Goal: Task Accomplishment & Management: Manage account settings

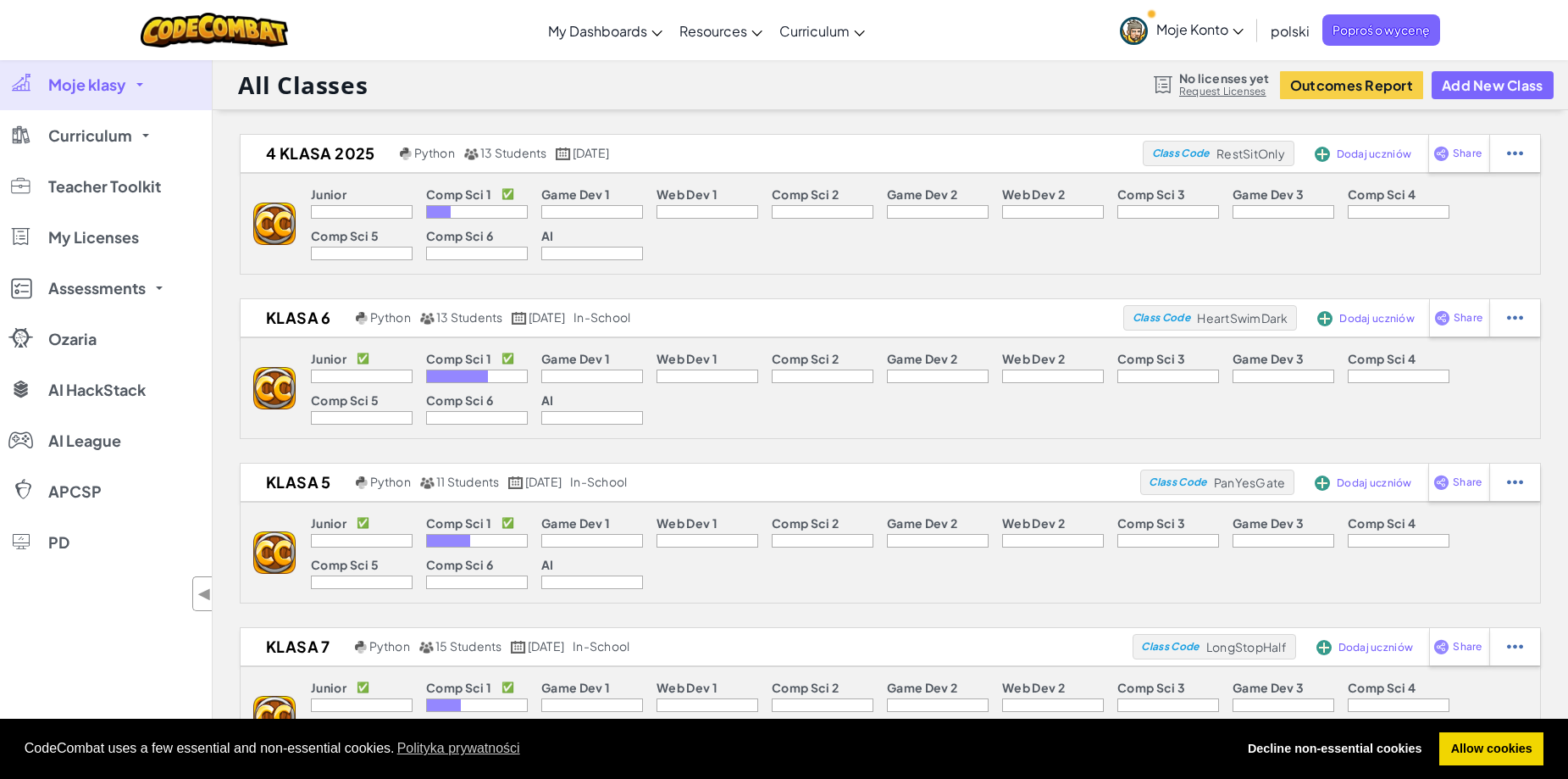
click at [635, 207] on div at bounding box center [592, 212] width 101 height 14
click at [571, 209] on div at bounding box center [592, 212] width 101 height 14
click at [465, 209] on div at bounding box center [477, 212] width 101 height 14
click at [674, 206] on div at bounding box center [707, 212] width 101 height 14
click at [278, 227] on img at bounding box center [274, 223] width 42 height 42
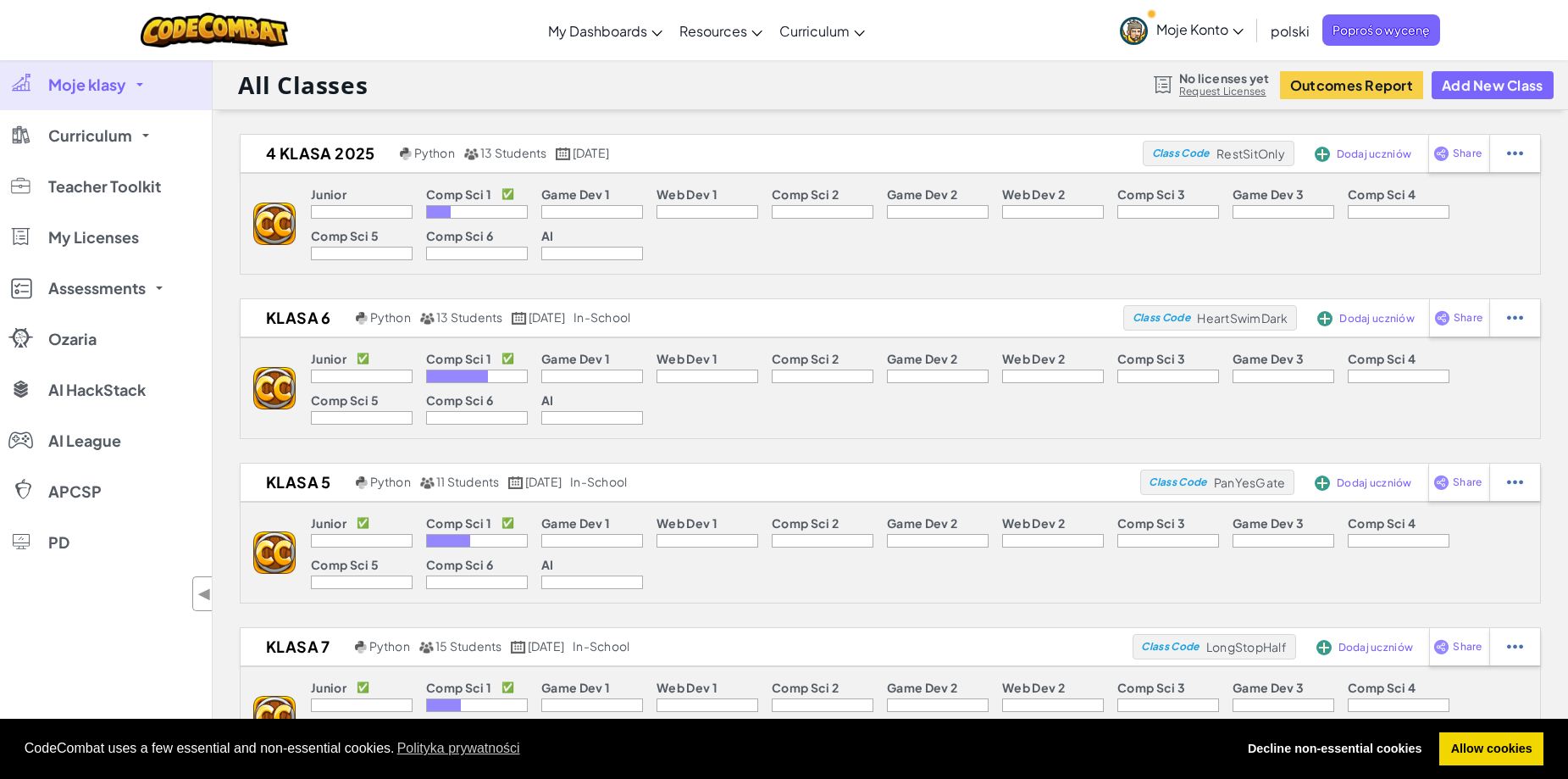
click at [137, 78] on link "Moje klasy" at bounding box center [106, 84] width 212 height 51
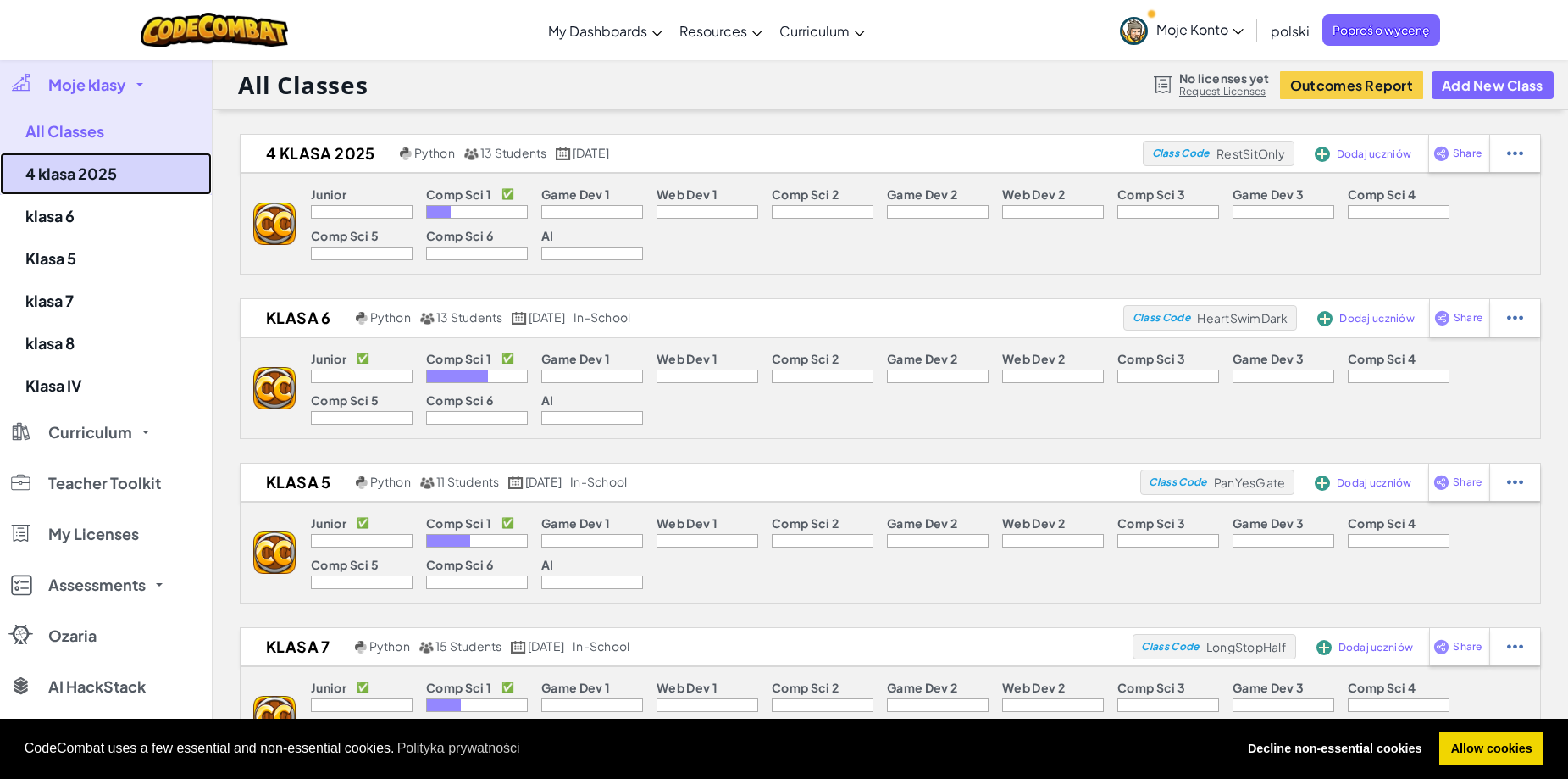
click at [84, 175] on link "4 klasa 2025" at bounding box center [106, 173] width 212 height 42
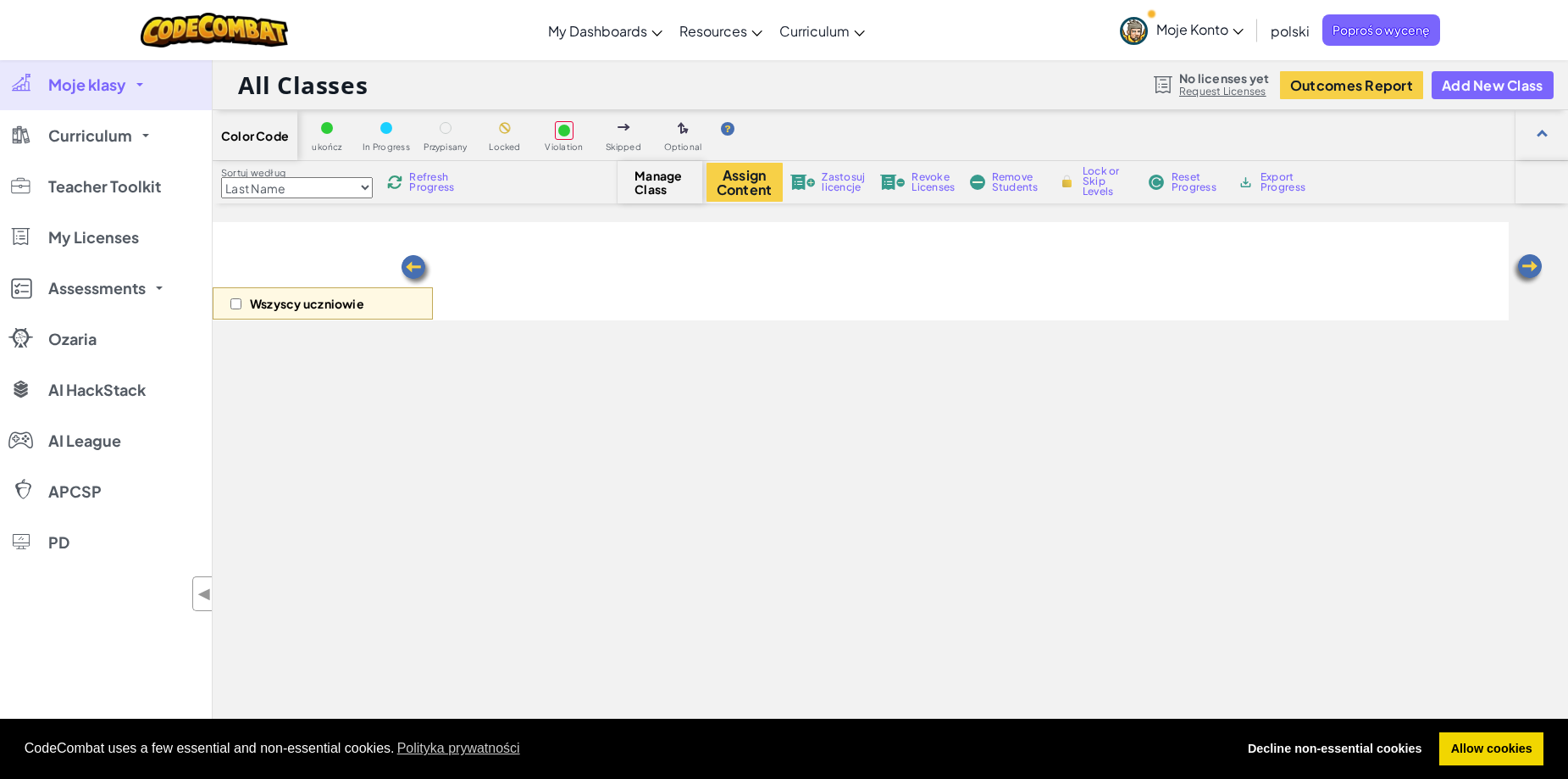
select select "560f1a9f22961295f9427742"
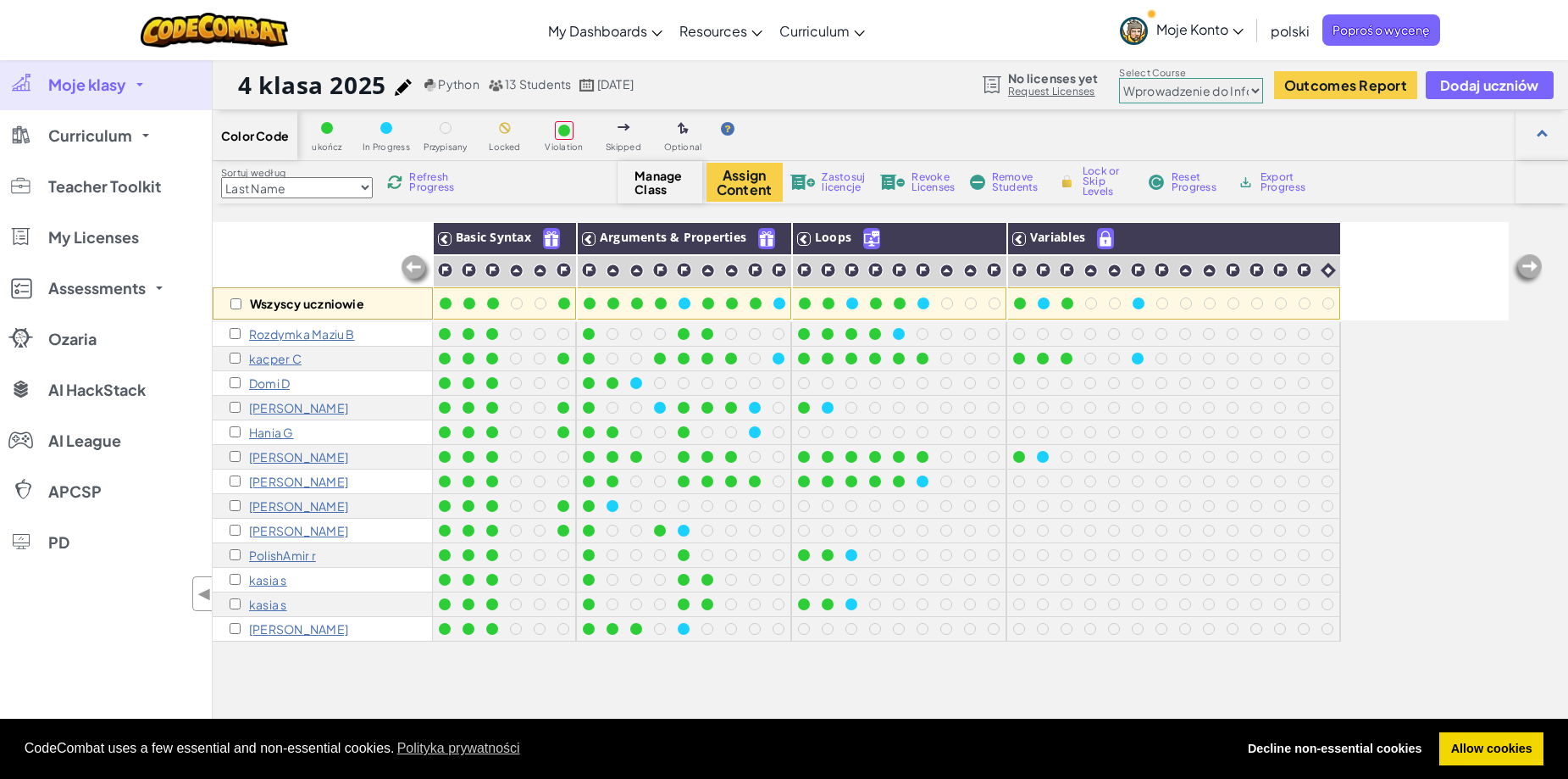
click at [275, 508] on p "Laura p" at bounding box center [298, 506] width 99 height 14
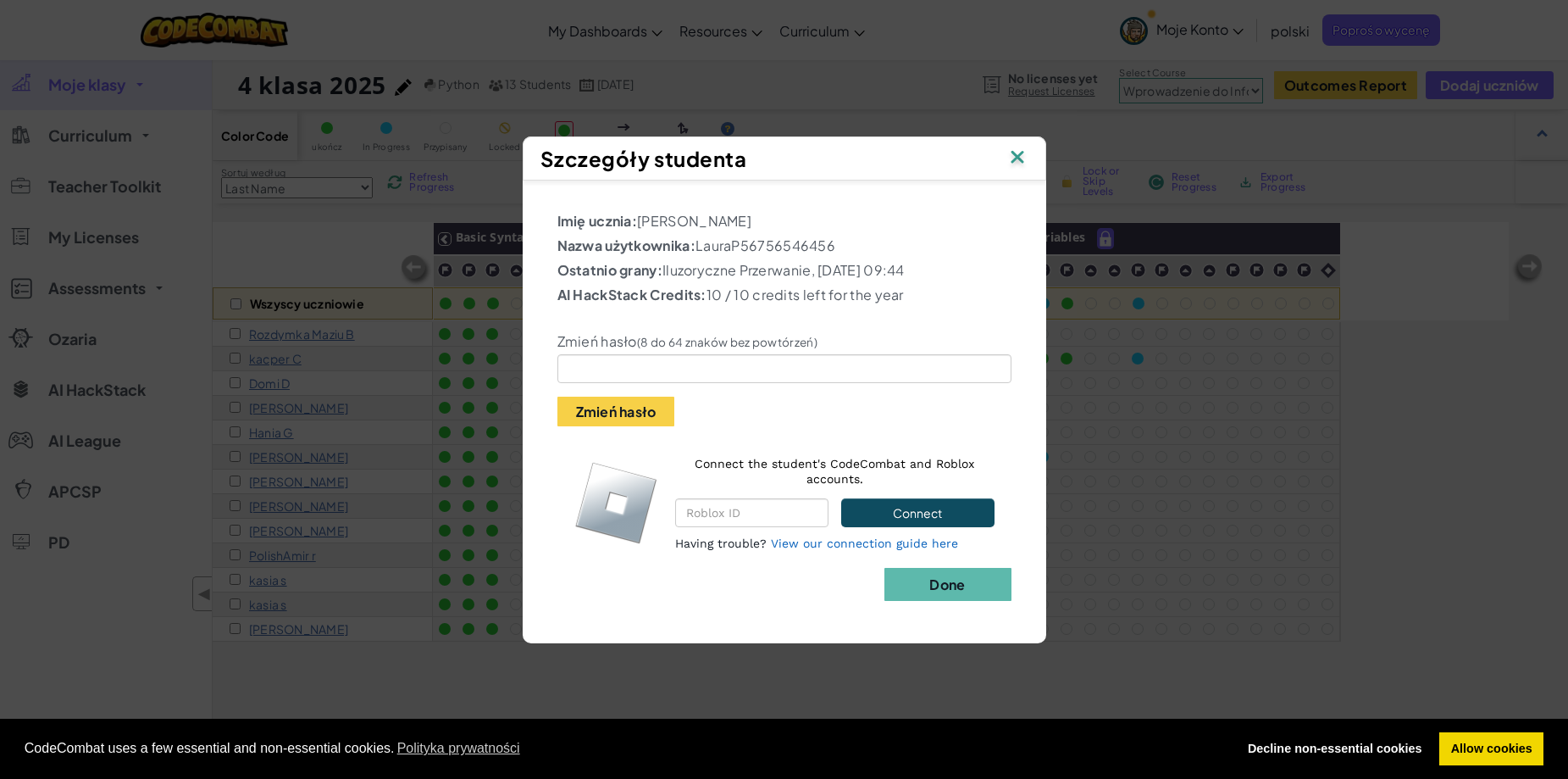
click at [1014, 155] on img at bounding box center [1018, 159] width 22 height 26
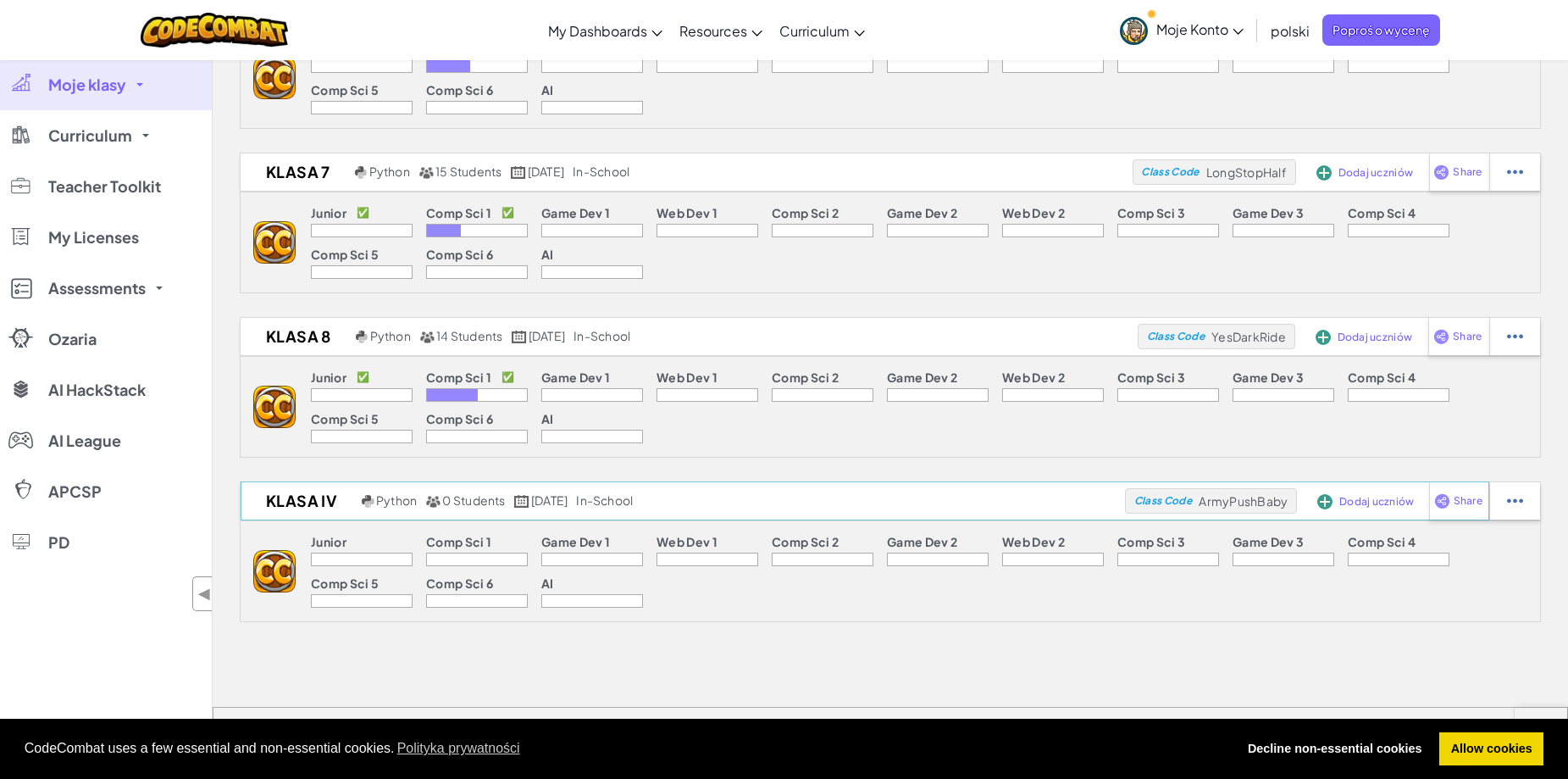
scroll to position [508, 0]
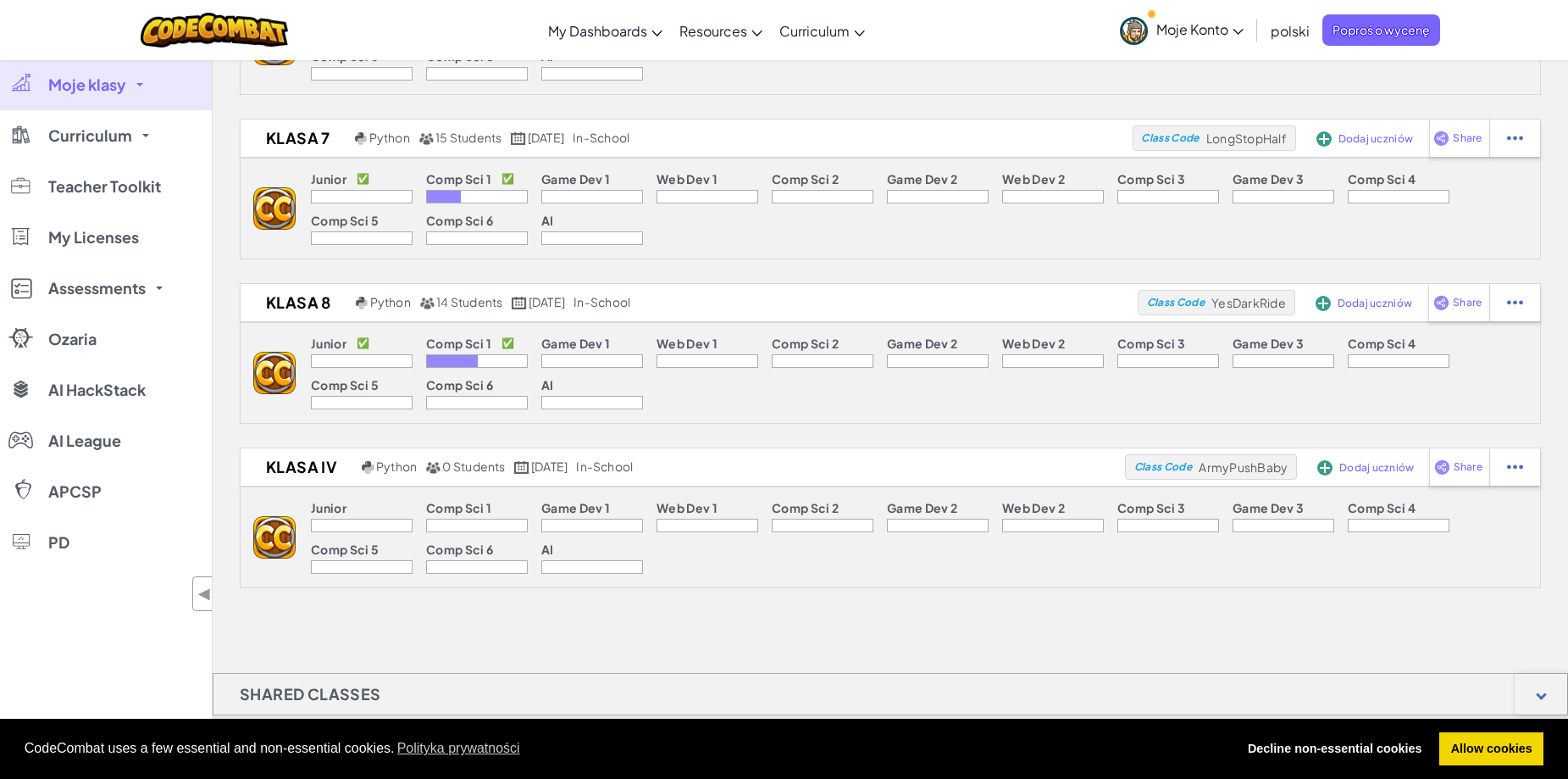
drag, startPoint x: 343, startPoint y: 366, endPoint x: 356, endPoint y: 367, distance: 13.0
drag, startPoint x: 497, startPoint y: 362, endPoint x: 590, endPoint y: 358, distance: 93.1
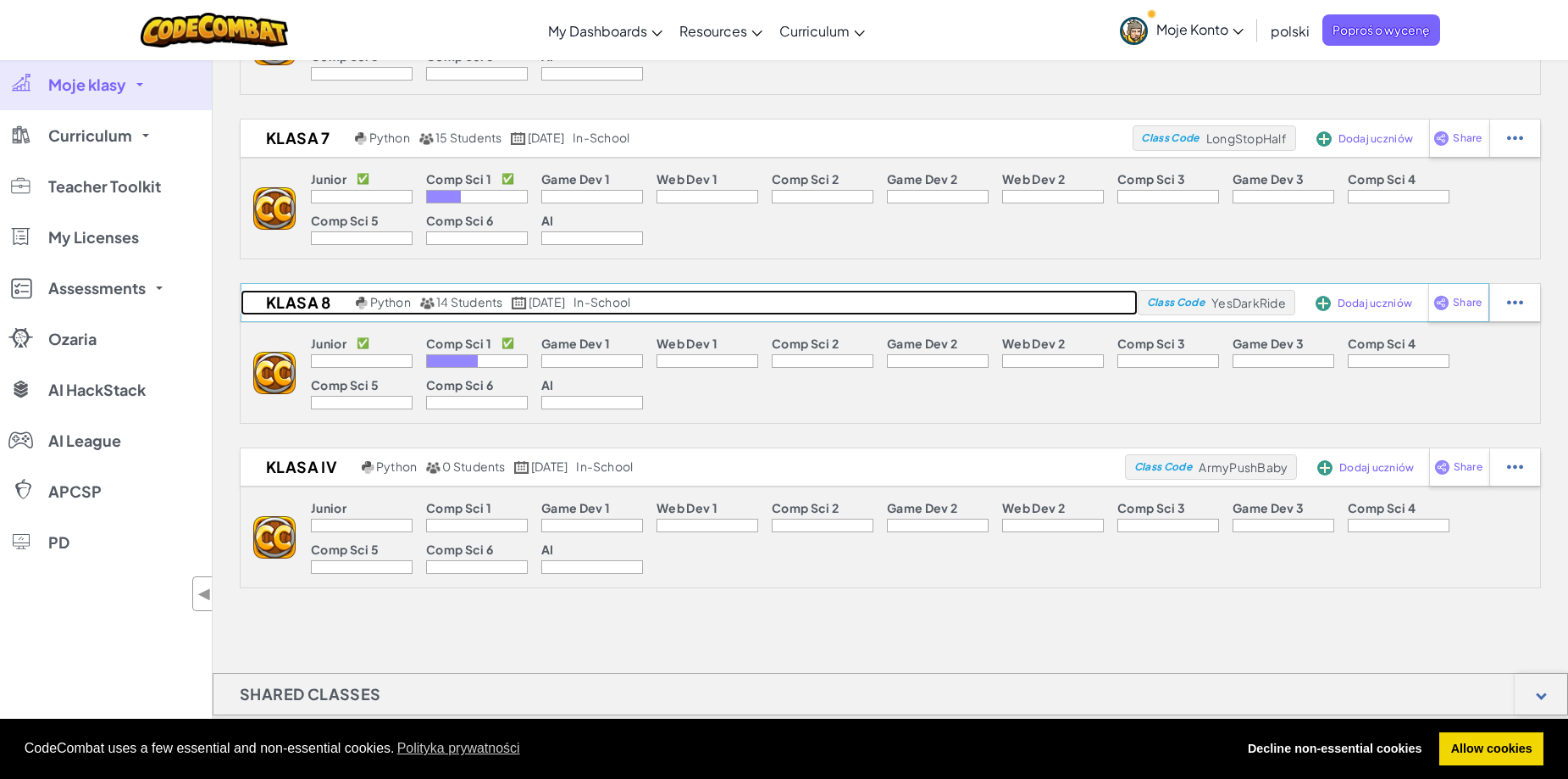
click at [310, 297] on h2 "klasa 8" at bounding box center [295, 302] width 111 height 26
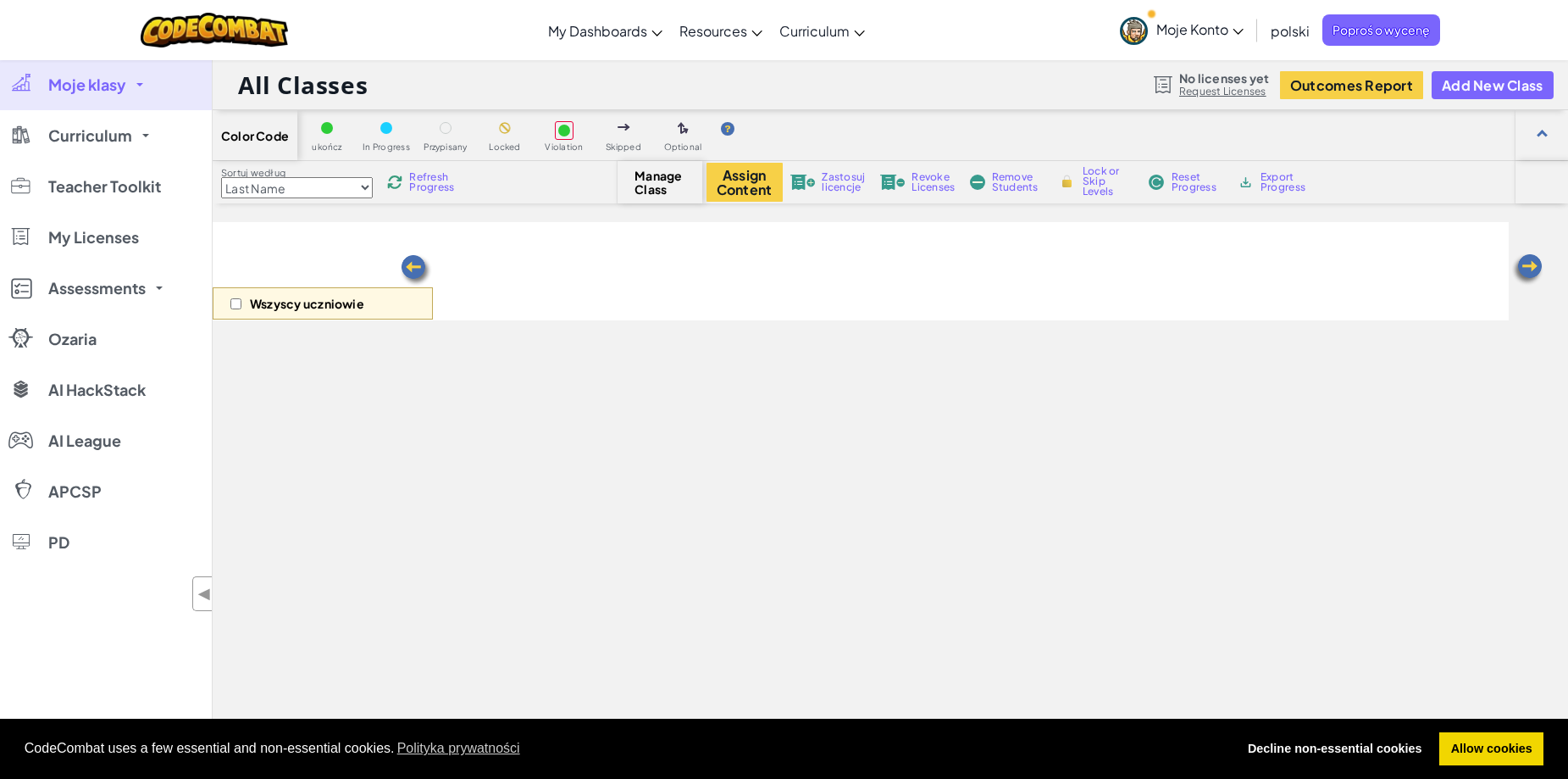
select select "560f1a9f22961295f9427742"
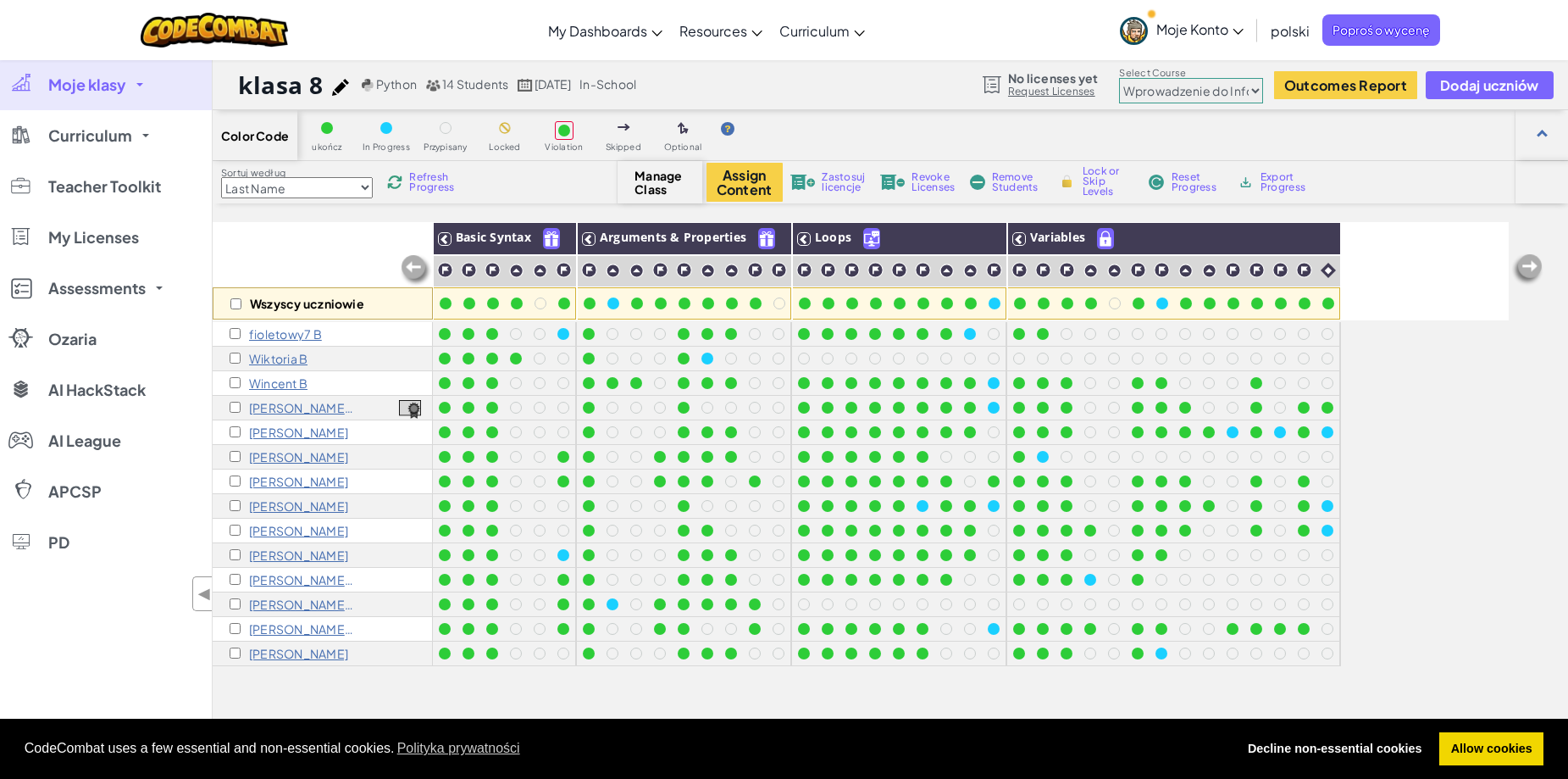
click at [283, 606] on p "zosia pyrek p" at bounding box center [301, 604] width 106 height 14
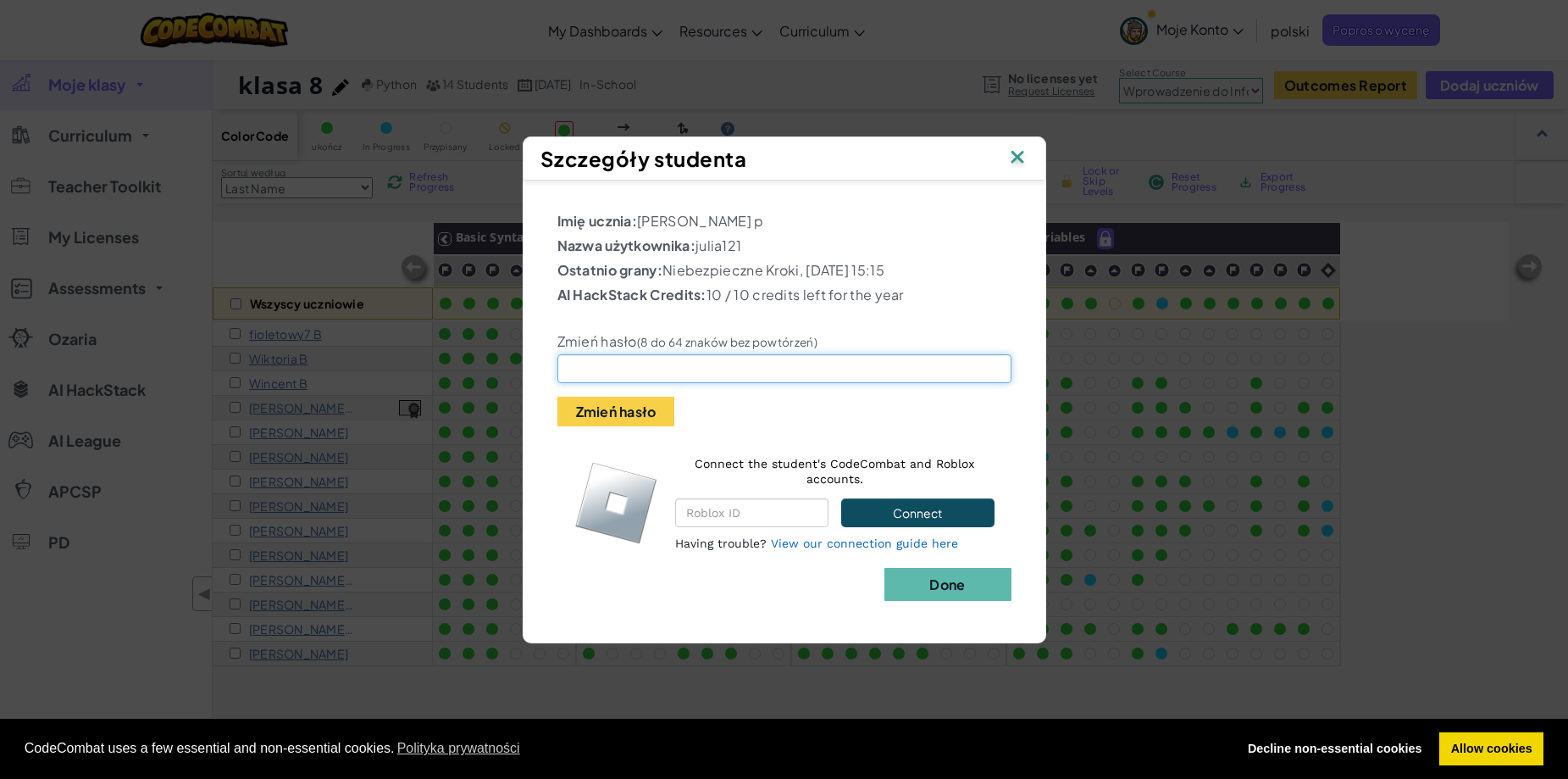
click at [631, 380] on input "text" at bounding box center [784, 368] width 454 height 29
type input "kolorowanka"
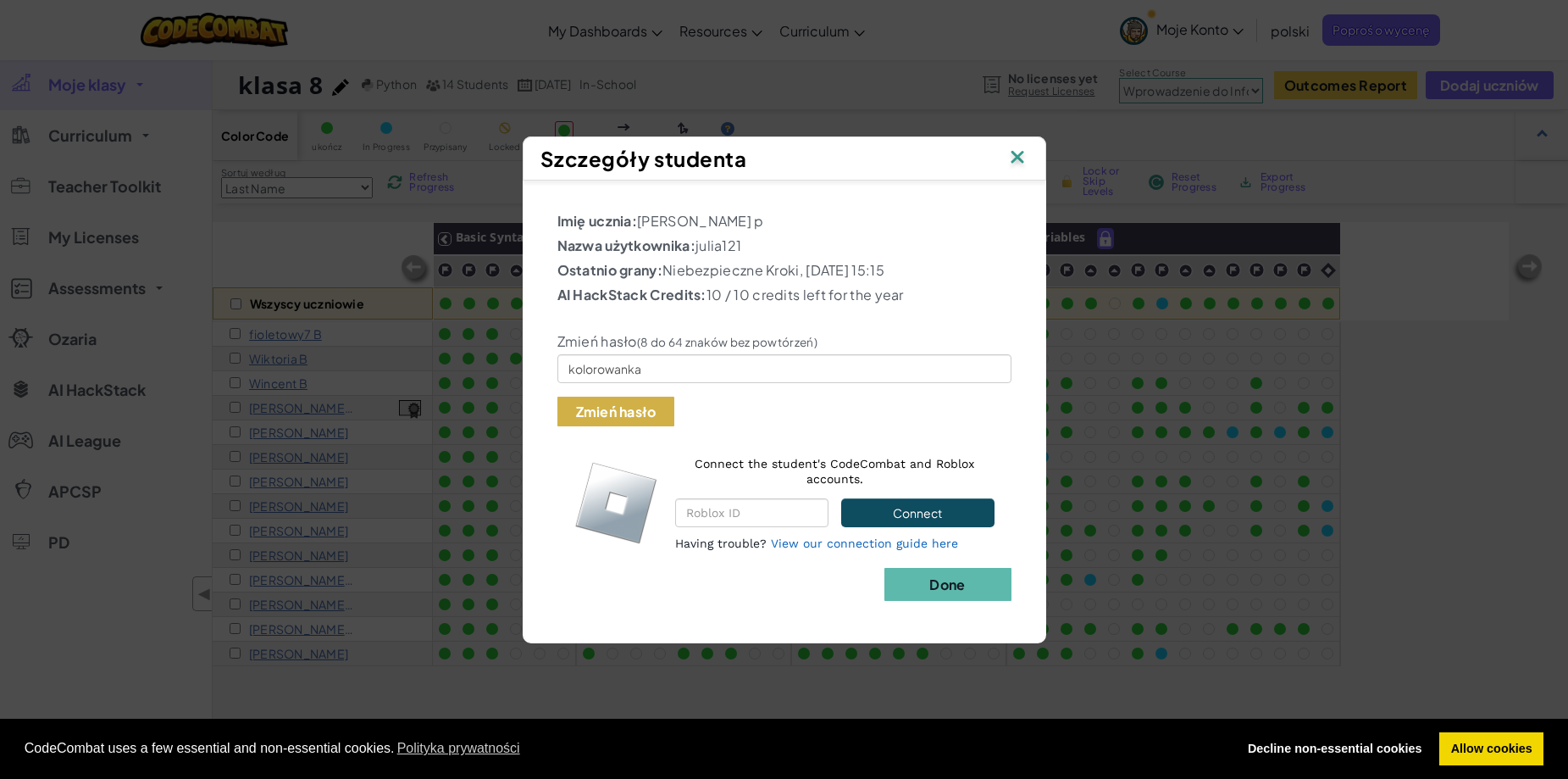
click at [622, 412] on button "Zmień hasło" at bounding box center [616, 411] width 118 height 30
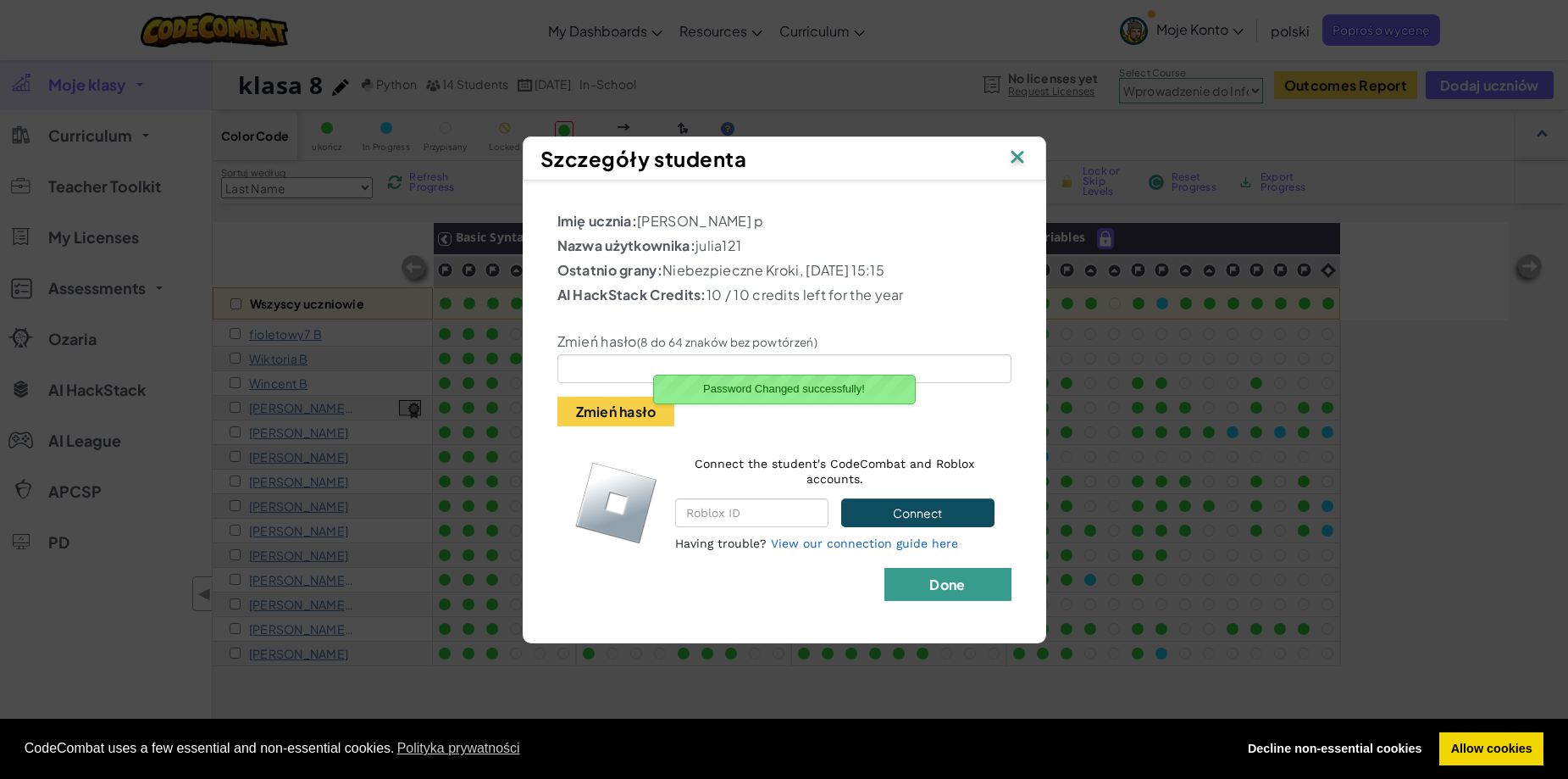
click at [950, 593] on b "Done" at bounding box center [946, 584] width 35 height 18
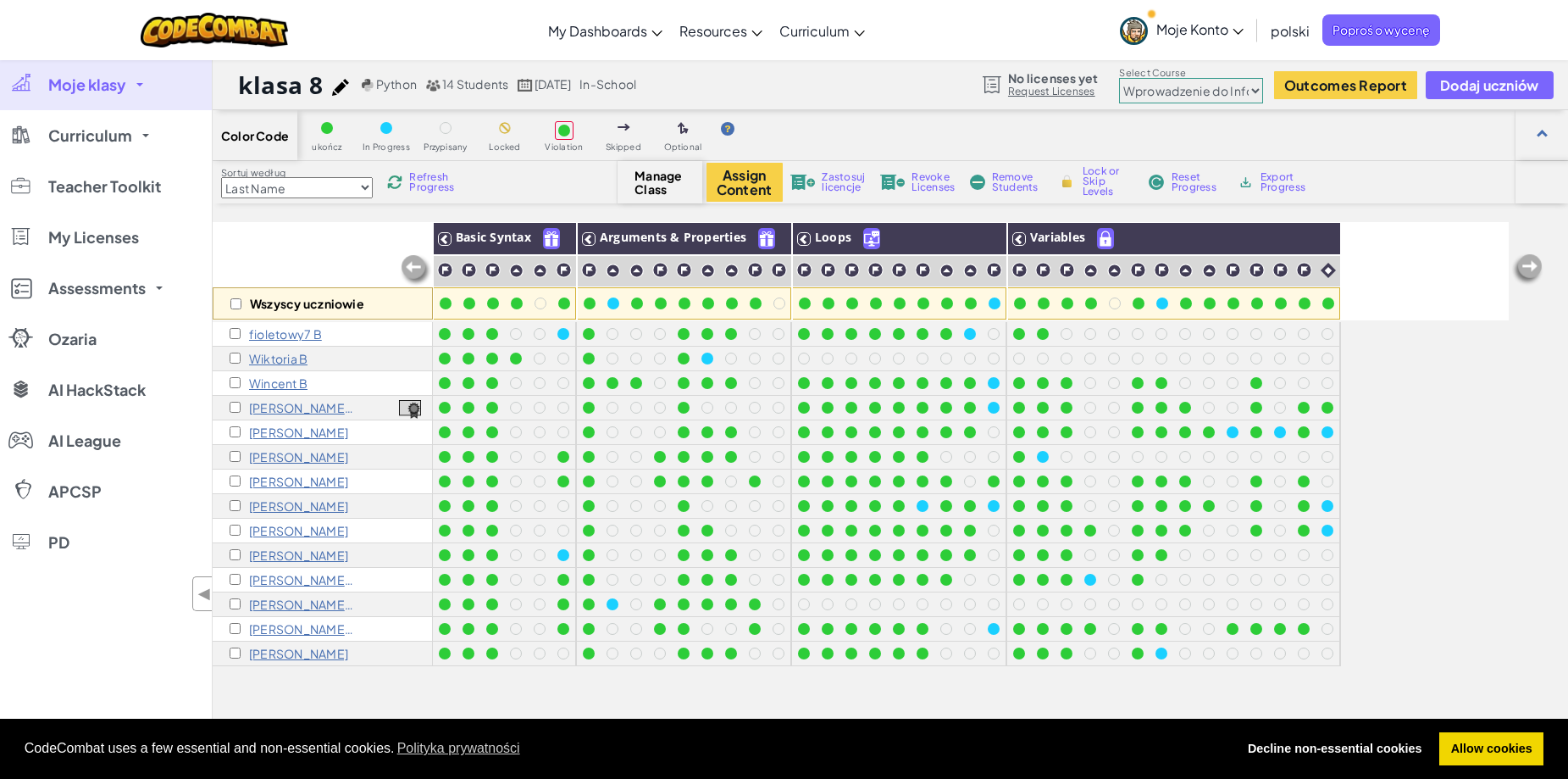
click at [283, 602] on p "zosia pyrek p" at bounding box center [301, 604] width 106 height 14
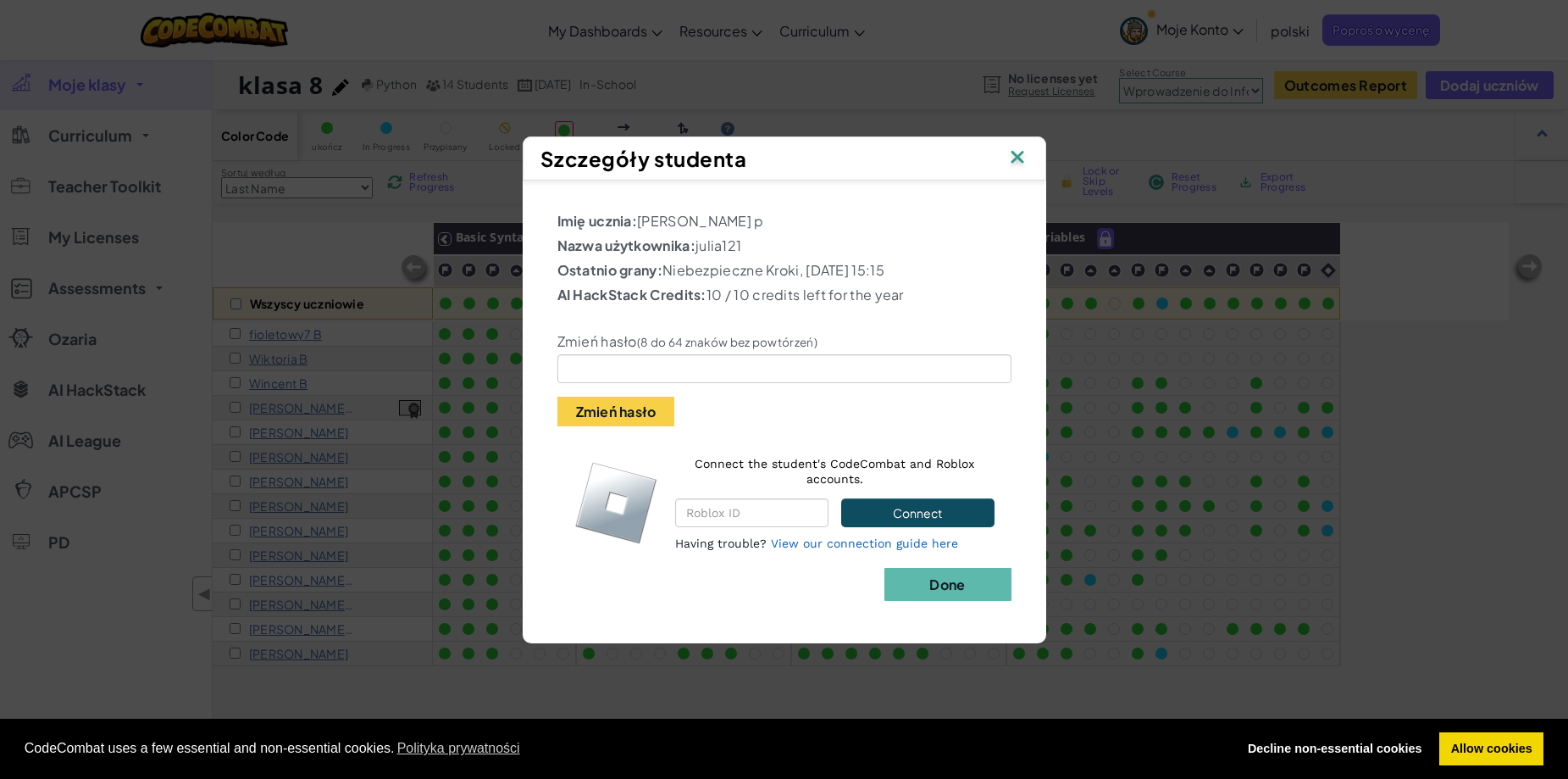
click at [1018, 146] on img at bounding box center [1018, 159] width 22 height 26
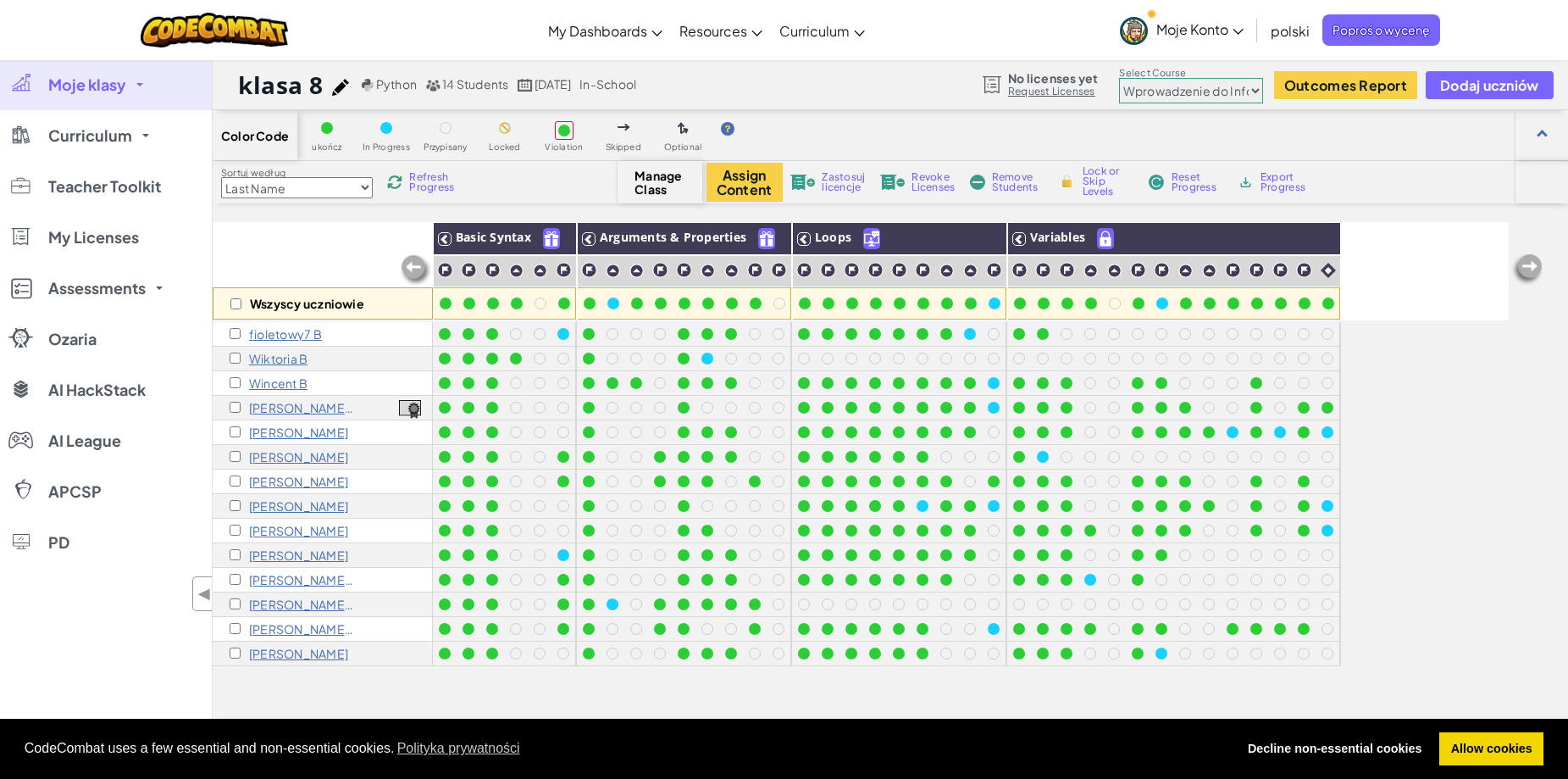
click at [279, 609] on p "zosia pyrek p" at bounding box center [301, 604] width 106 height 14
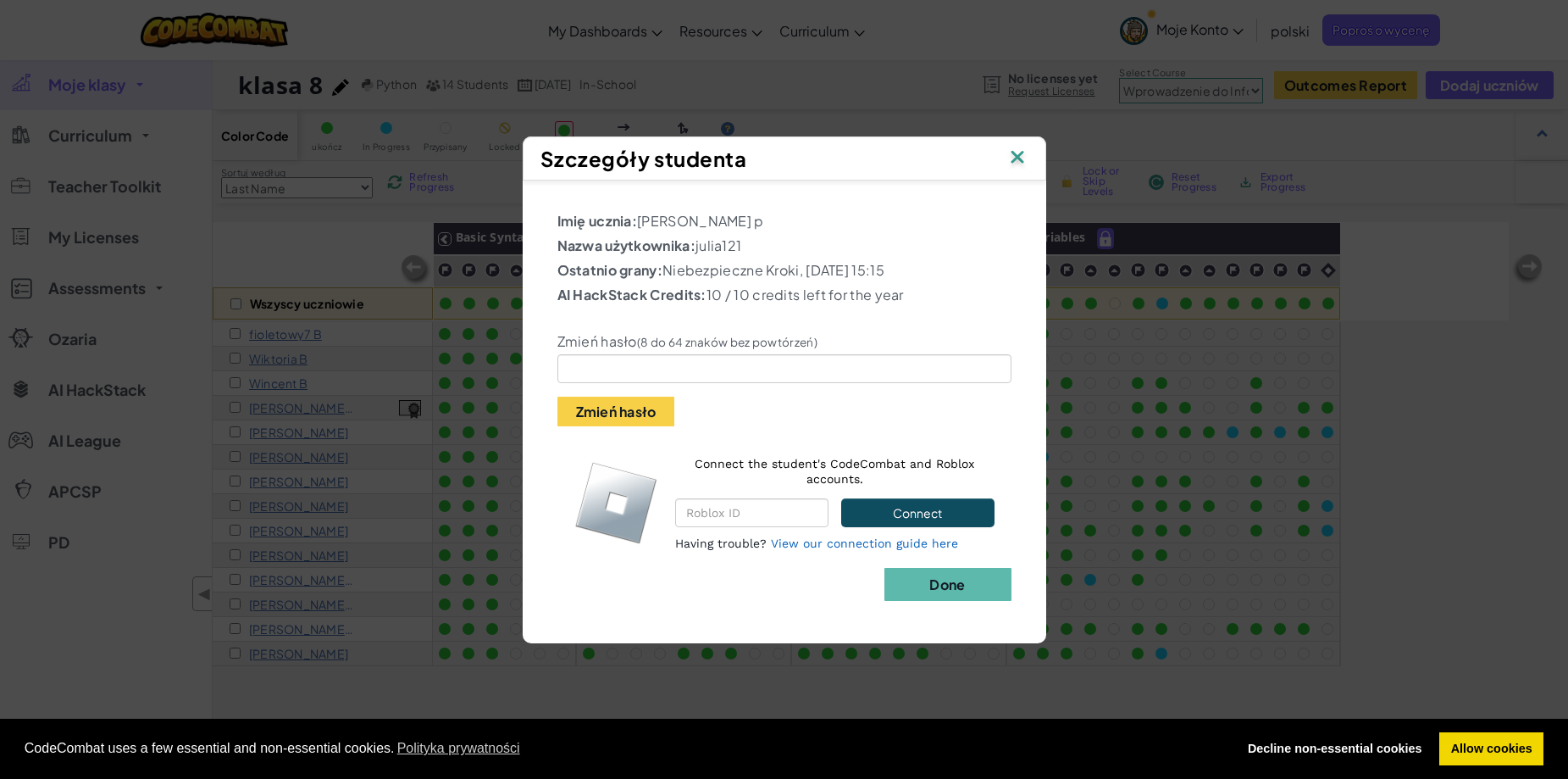
drag, startPoint x: 753, startPoint y: 234, endPoint x: 700, endPoint y: 244, distance: 53.9
click at [700, 244] on p "Nazwa użytkownika: julia121" at bounding box center [784, 246] width 454 height 21
copy p "julia121"
click at [1023, 149] on img at bounding box center [1018, 159] width 22 height 26
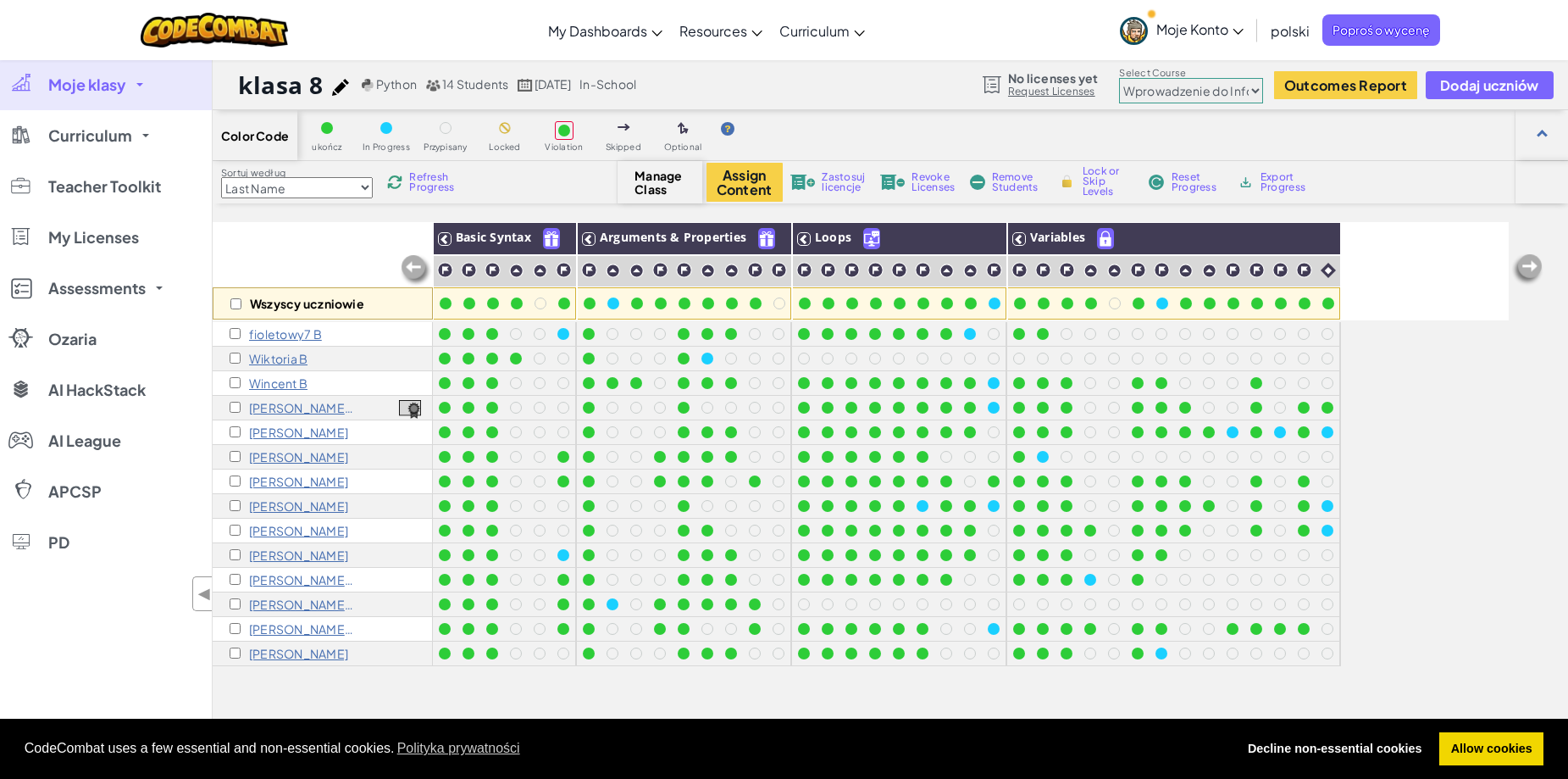
click at [1195, 27] on span "Moje Konto" at bounding box center [1200, 29] width 88 height 18
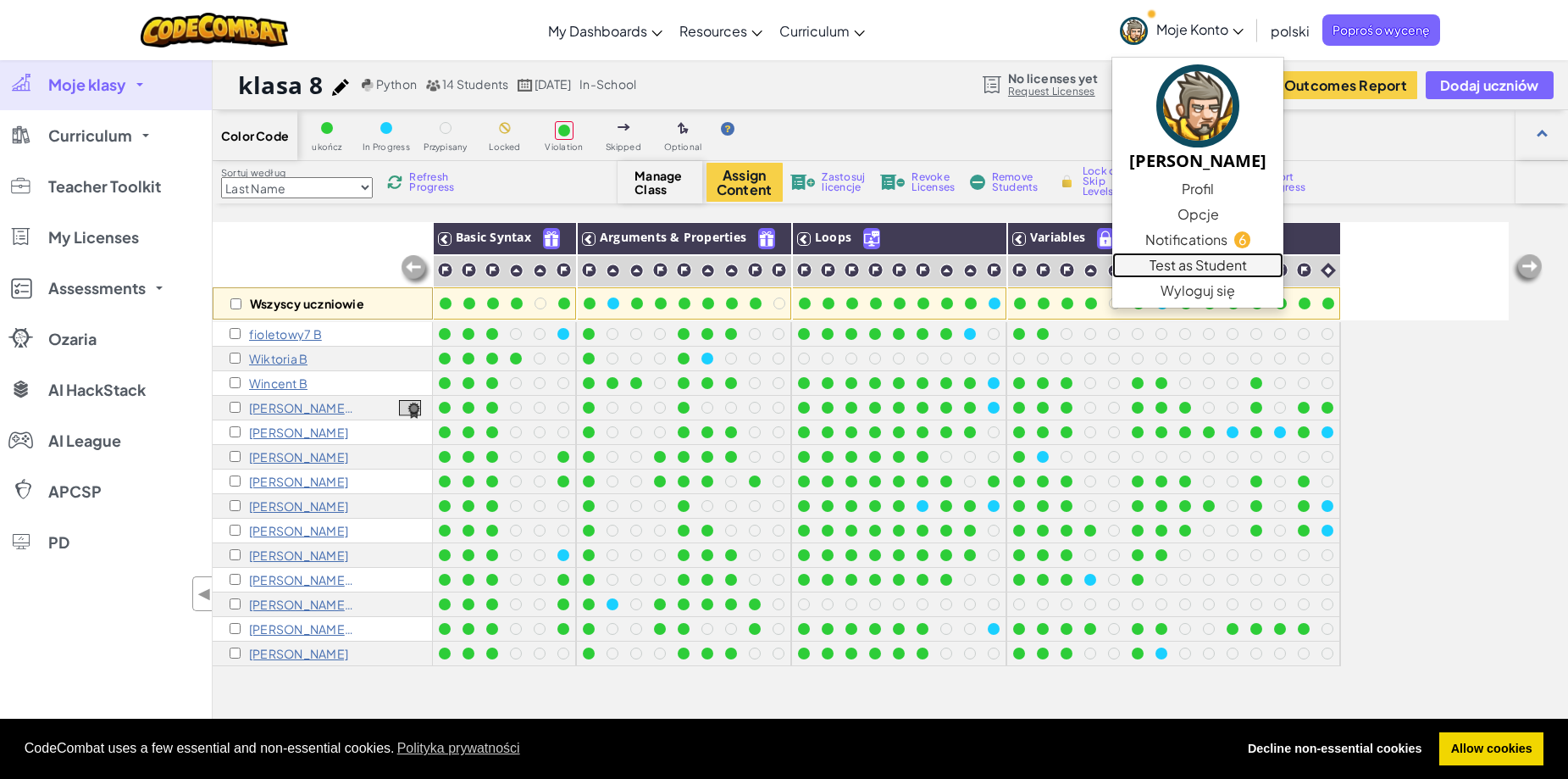
click at [1200, 266] on link "Test as Student" at bounding box center [1197, 265] width 171 height 26
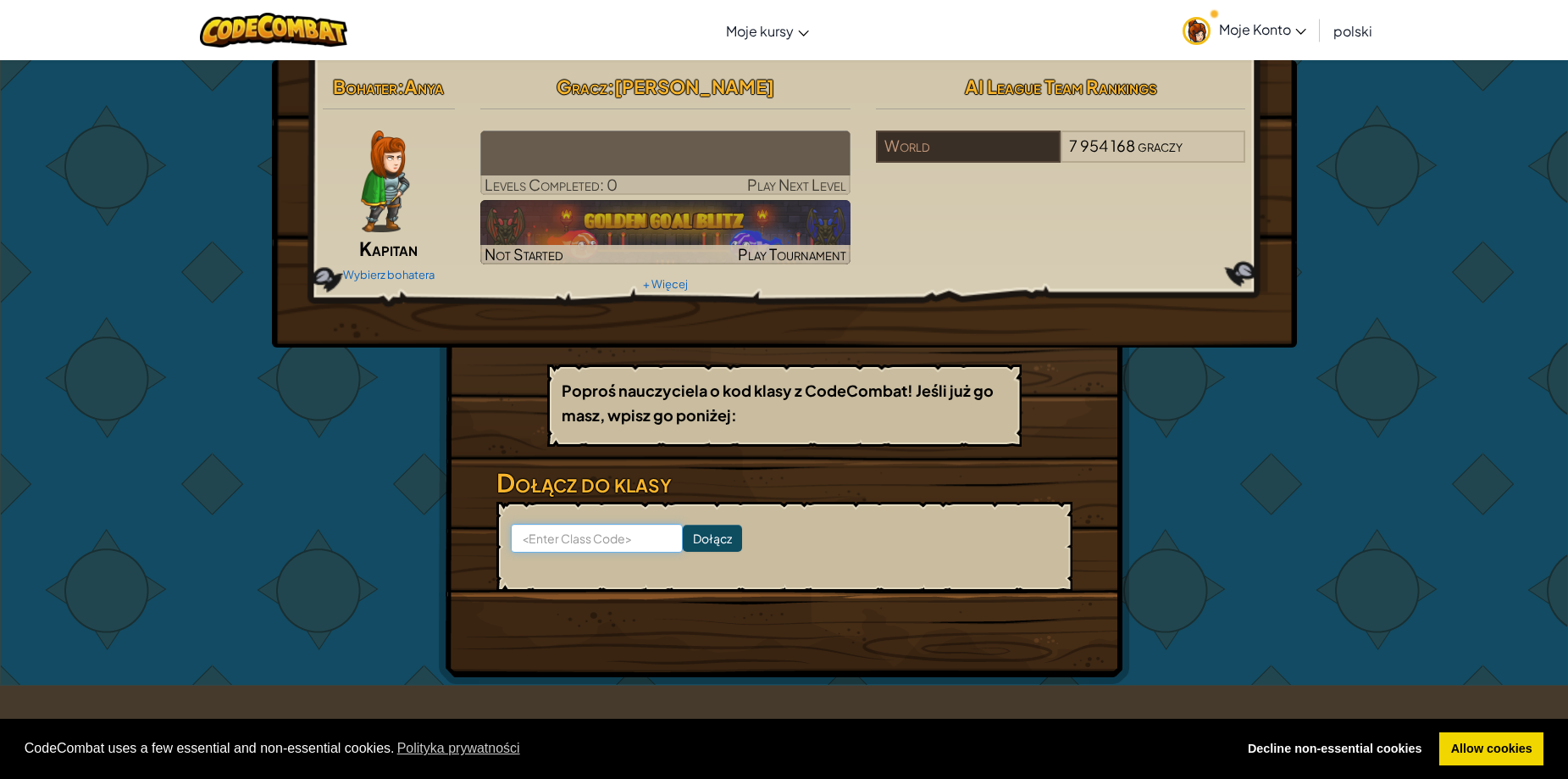
click at [613, 544] on input at bounding box center [597, 539] width 172 height 29
click at [1267, 495] on div "Bohater : [PERSON_NAME] Wybierz bohatera Gracz : [PERSON_NAME] Levels Completed…" at bounding box center [784, 372] width 991 height 624
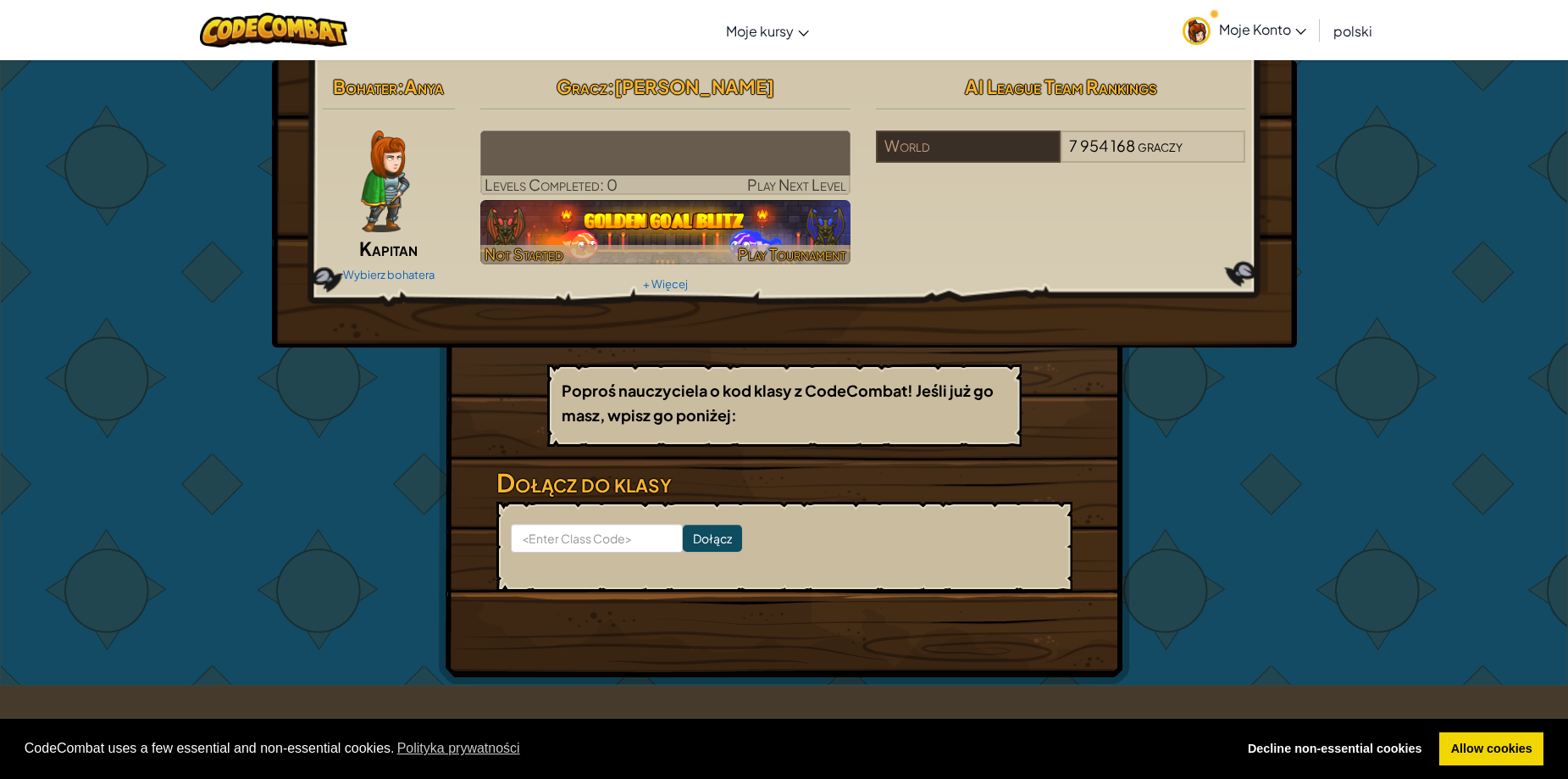
click at [629, 210] on img at bounding box center [665, 232] width 370 height 64
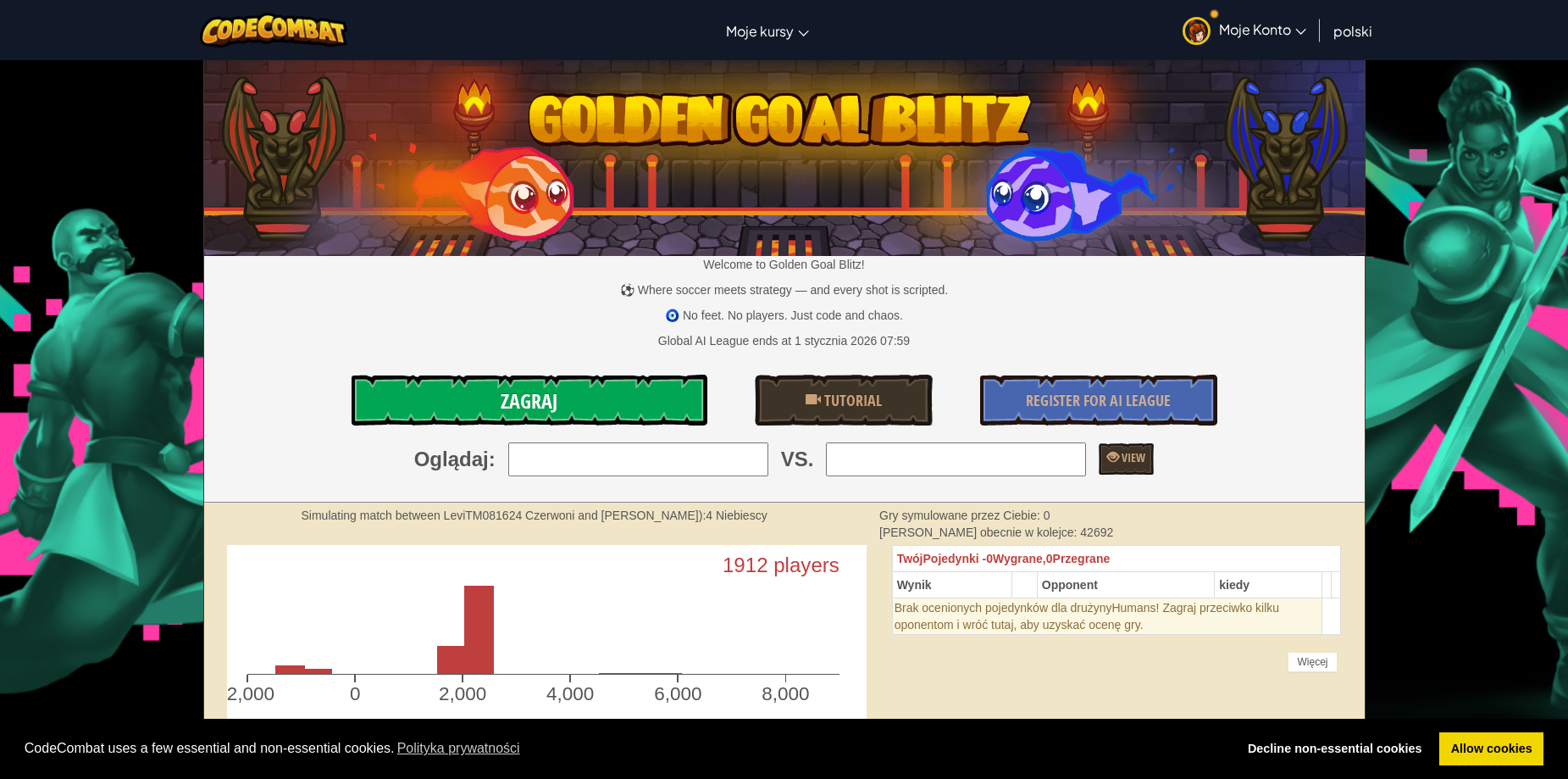
click at [453, 392] on link "Zagraj" at bounding box center [529, 399] width 356 height 51
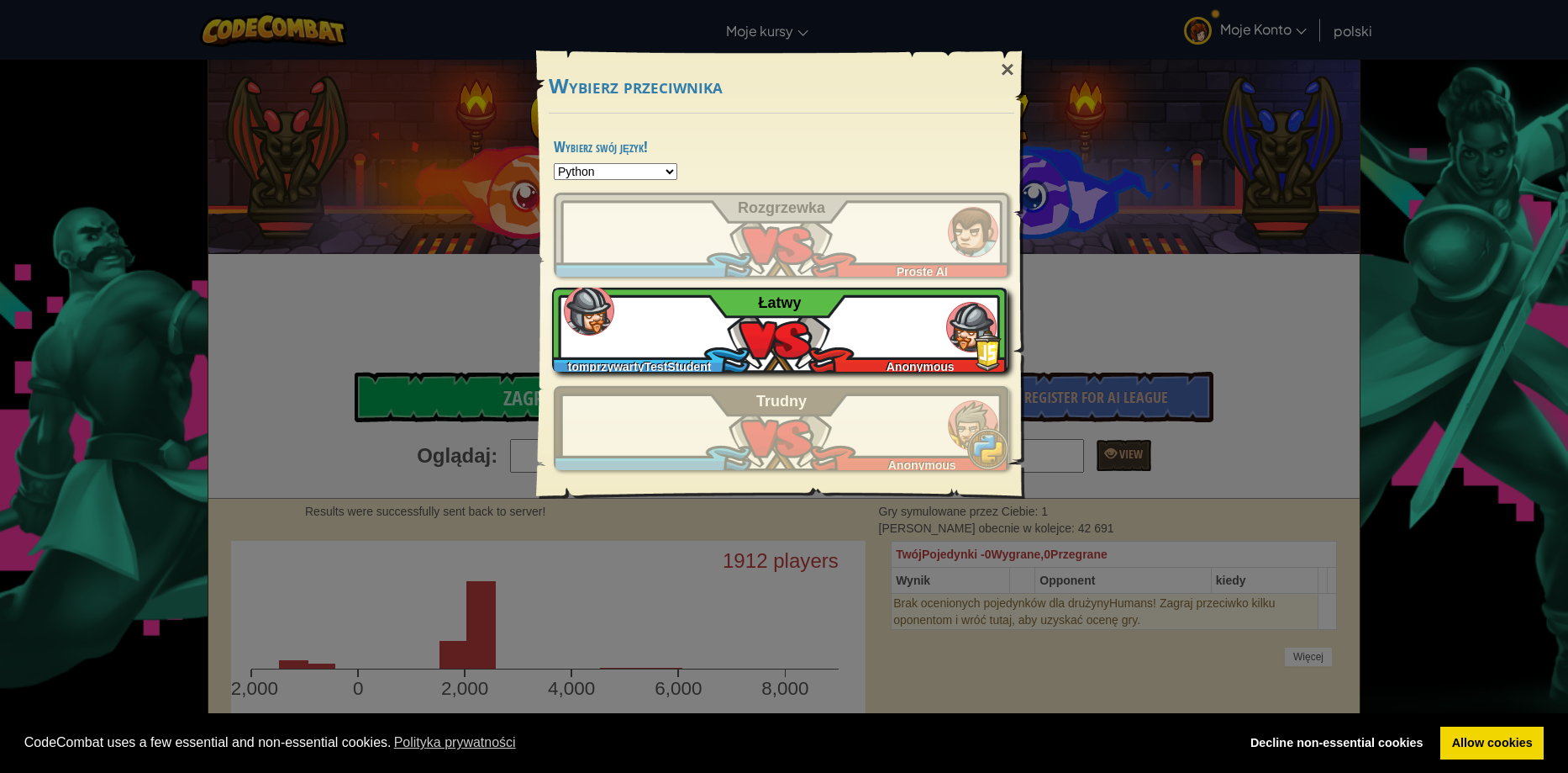
click at [780, 350] on div "tomprzywartyTestStudent Anonymous Łatwy" at bounding box center [779, 329] width 456 height 84
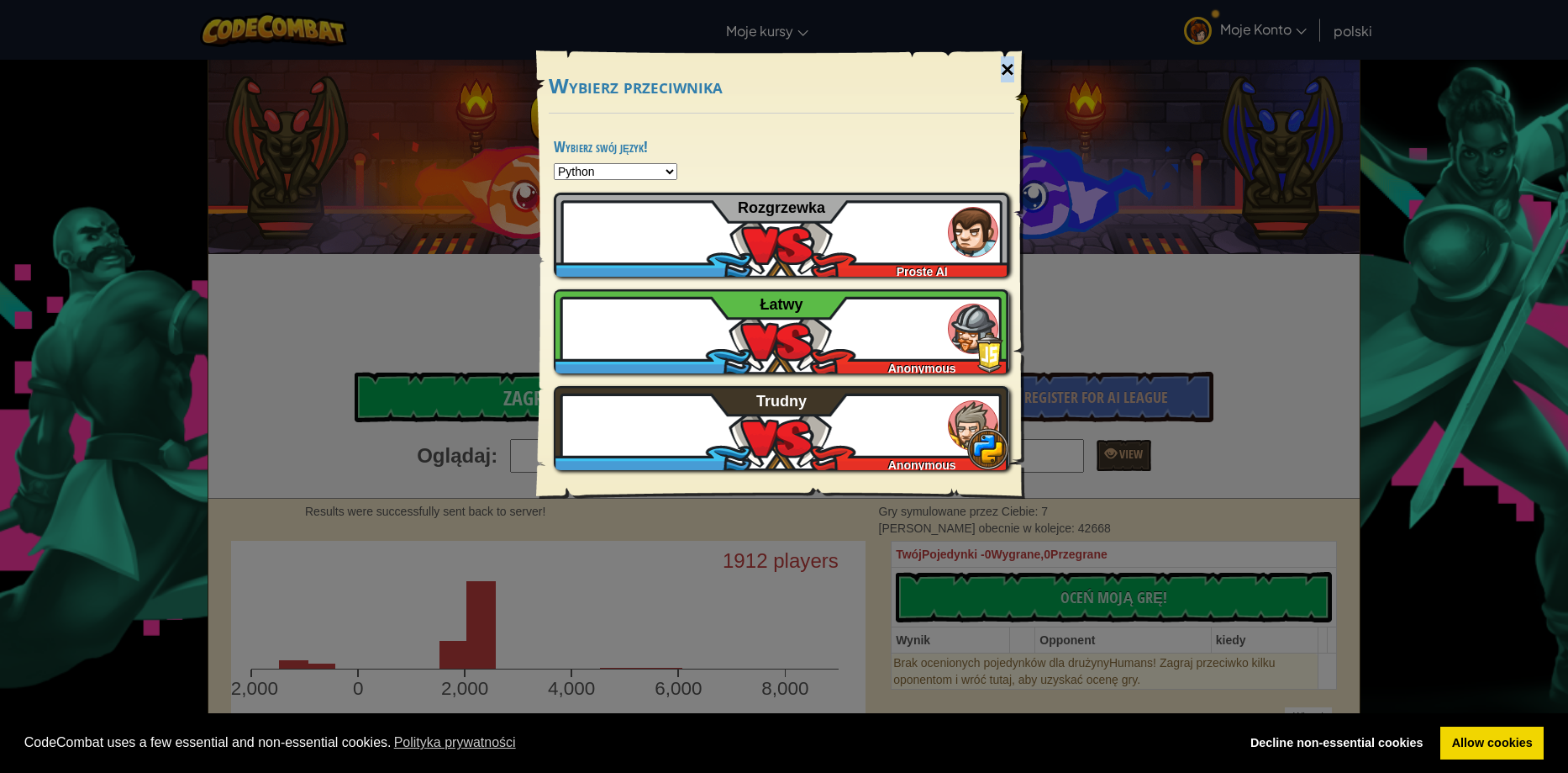
click at [1006, 66] on div "×" at bounding box center [1007, 69] width 38 height 49
